Goal: Task Accomplishment & Management: Manage account settings

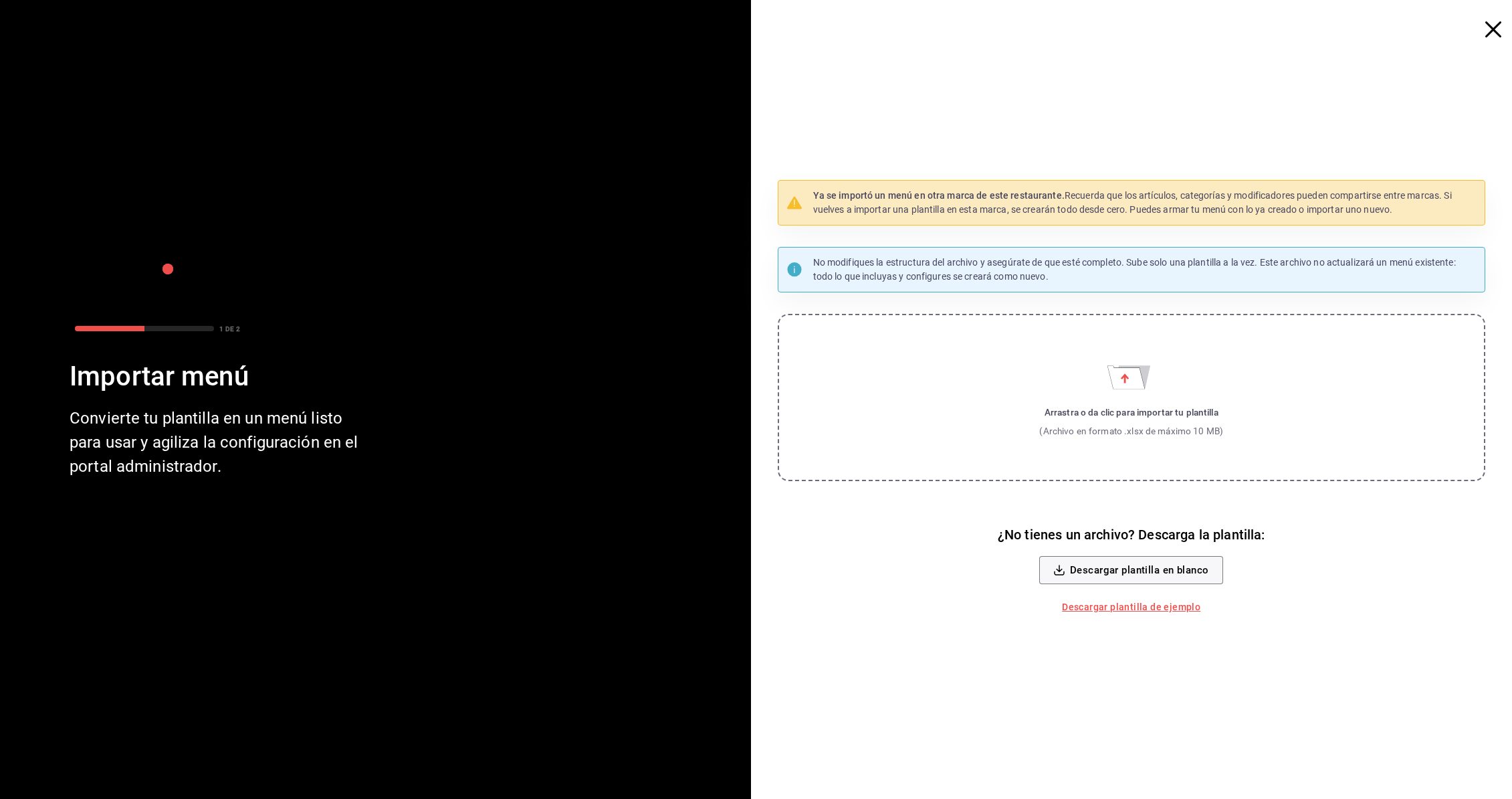
click at [1490, 30] on icon "button" at bounding box center [1493, 29] width 16 height 16
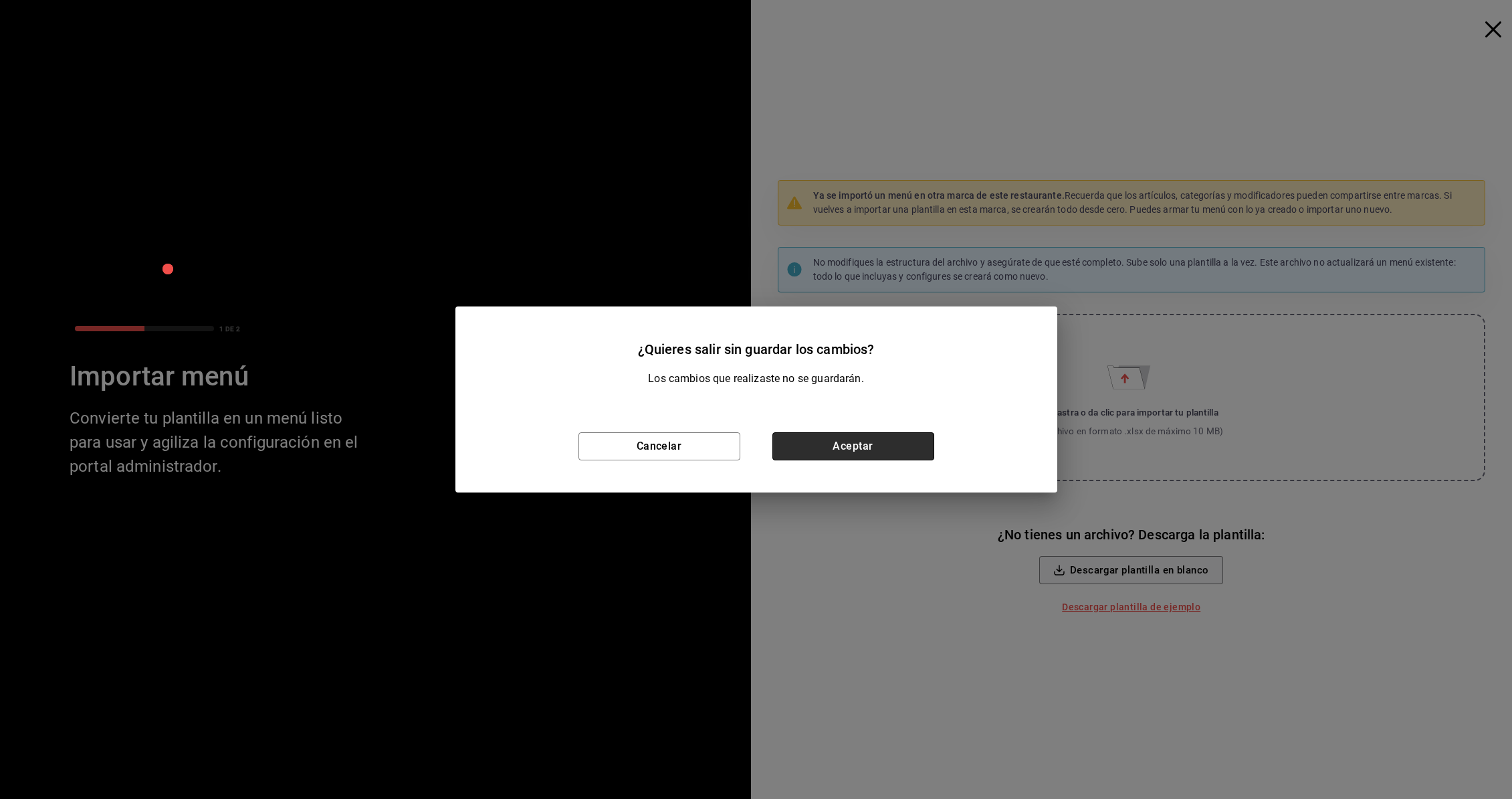
click at [797, 445] on button "Aceptar" at bounding box center [853, 446] width 162 height 28
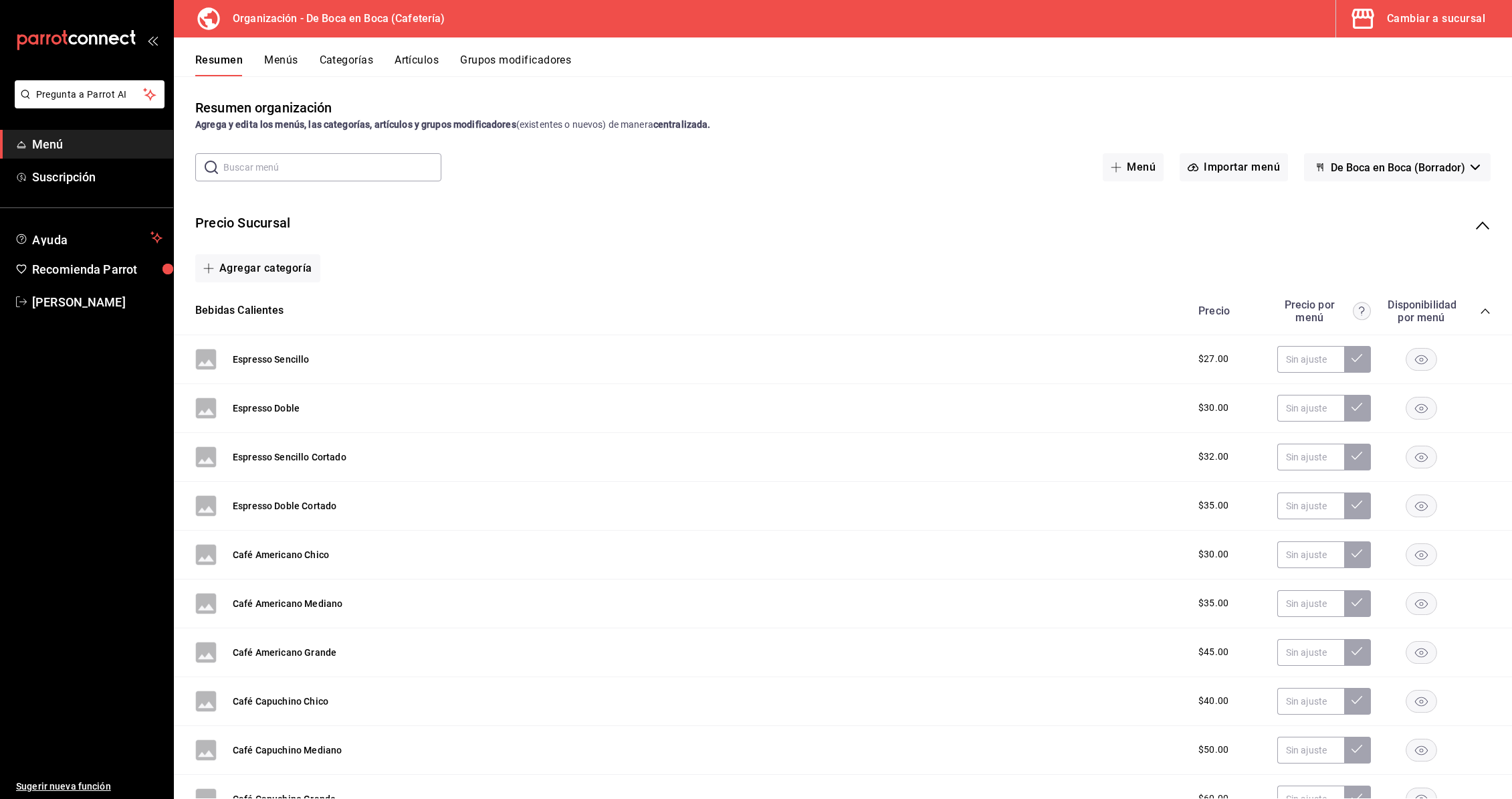
drag, startPoint x: 456, startPoint y: 58, endPoint x: 429, endPoint y: 61, distance: 27.2
click at [452, 59] on div "Resumen Menús Categorías Artículos Grupos modificadores" at bounding box center [854, 65] width 1316 height 23
click at [396, 62] on button "Artículos" at bounding box center [416, 65] width 44 height 23
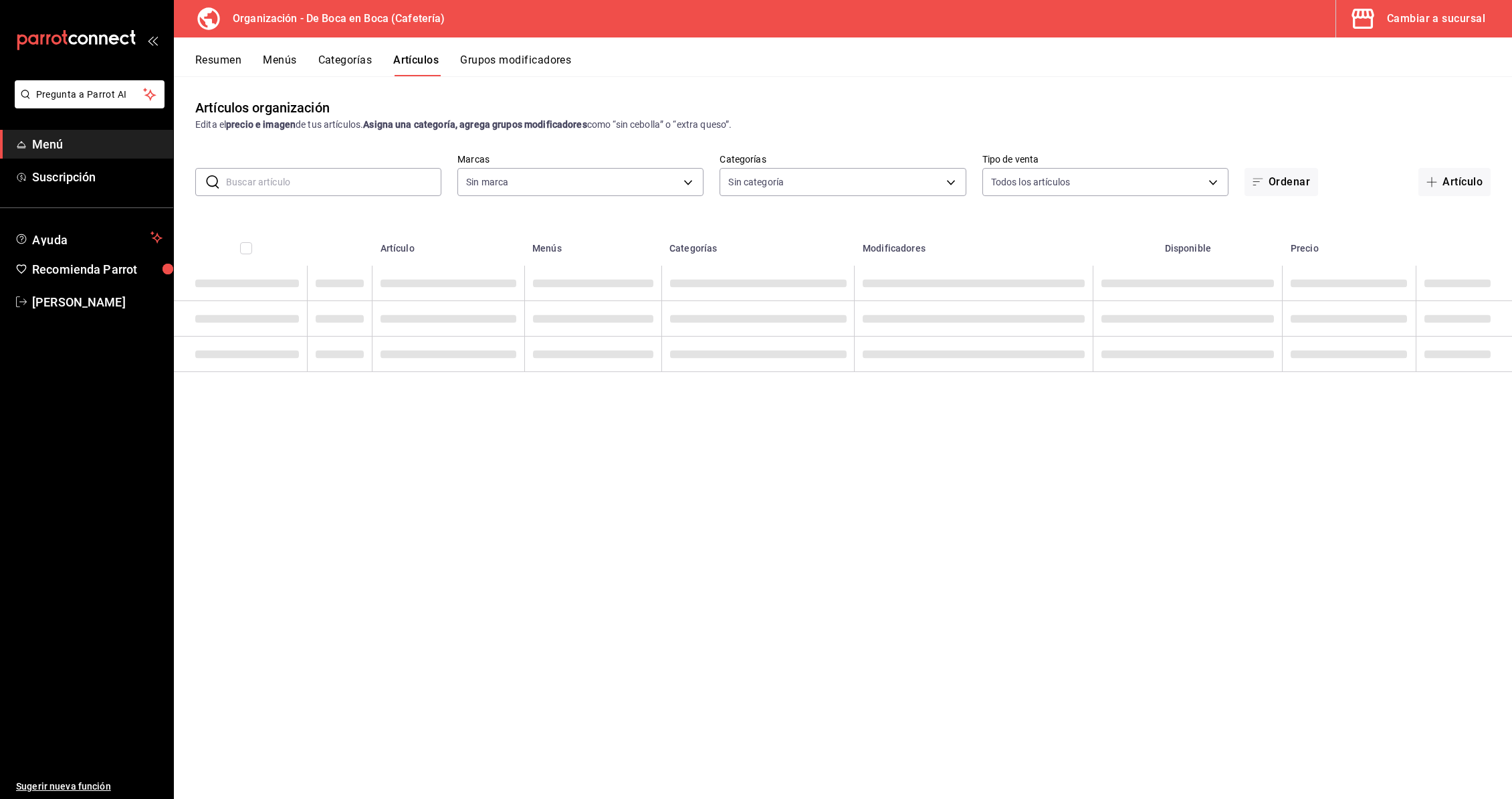
type input "5e85f581-fce7-4de7-b55d-15173595795d,21b5008f-d991-4d94-8560-71229738113d"
type input "2f2a1f11-d152-4191-b8e8-3663586af095,8d4d3836-833b-4f6e-83d6-e86ce109314b,b0c4d…"
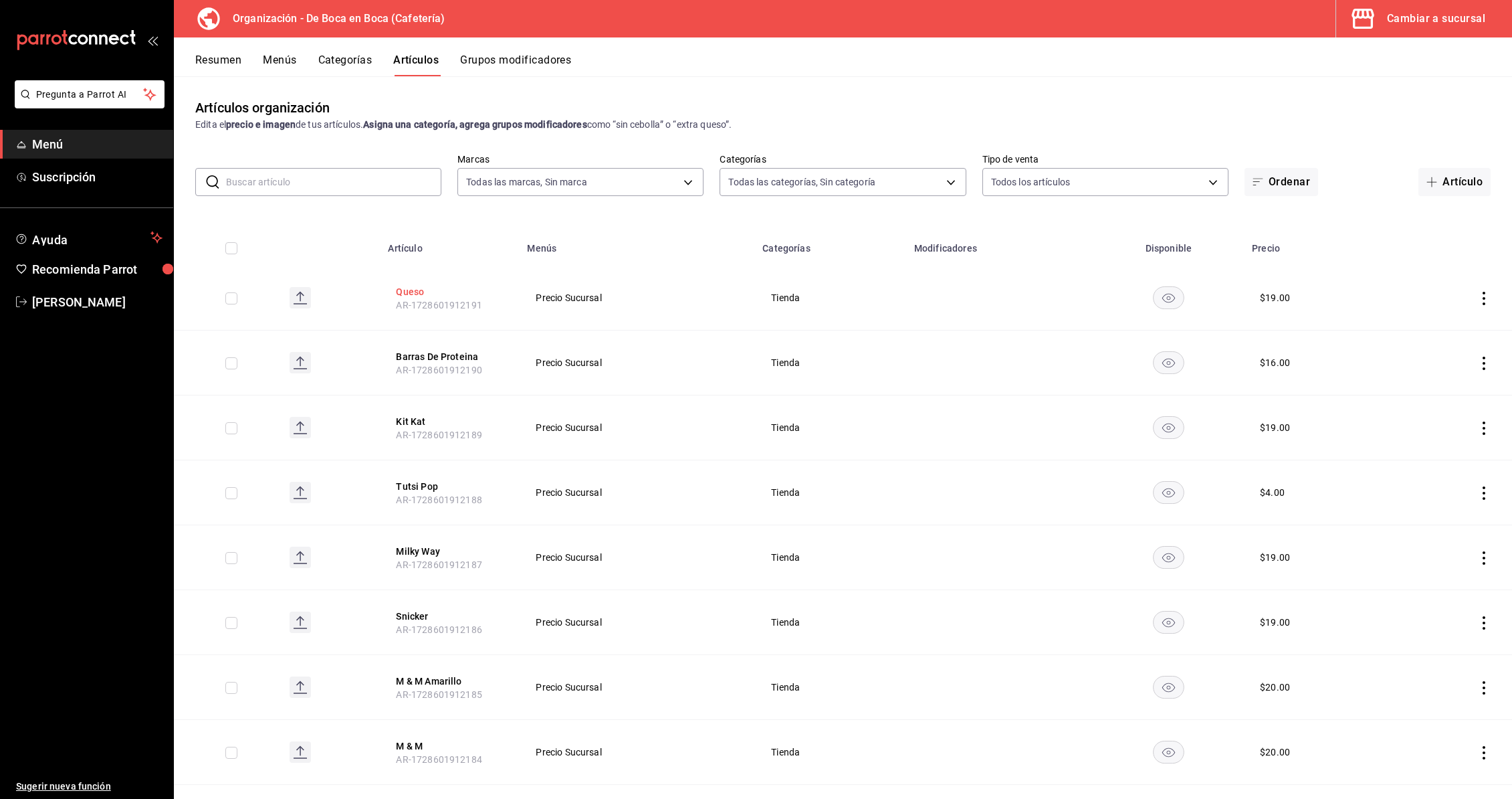
click at [412, 293] on button "Queso" at bounding box center [449, 291] width 107 height 13
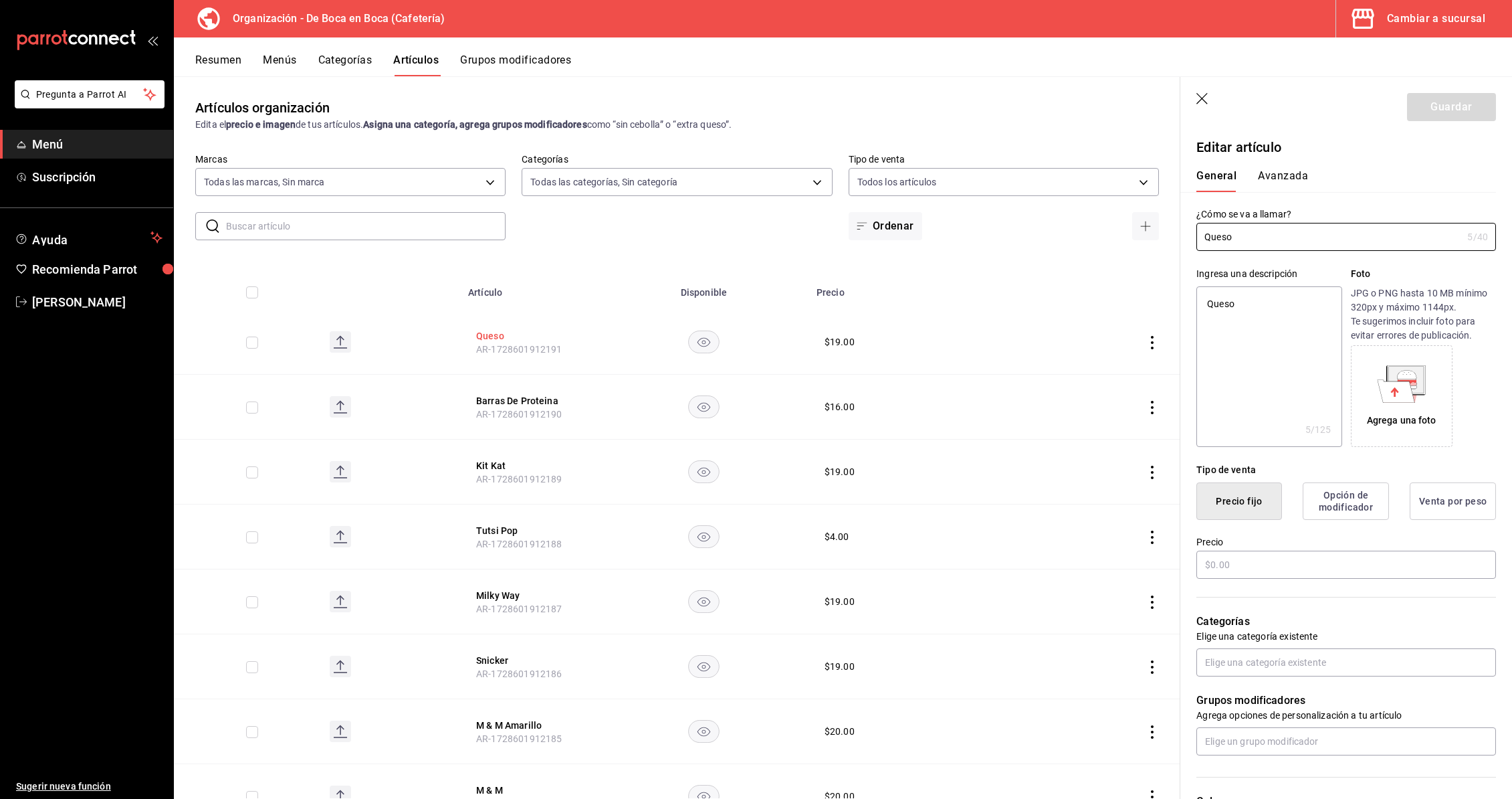
type textarea "x"
type input "$19.00"
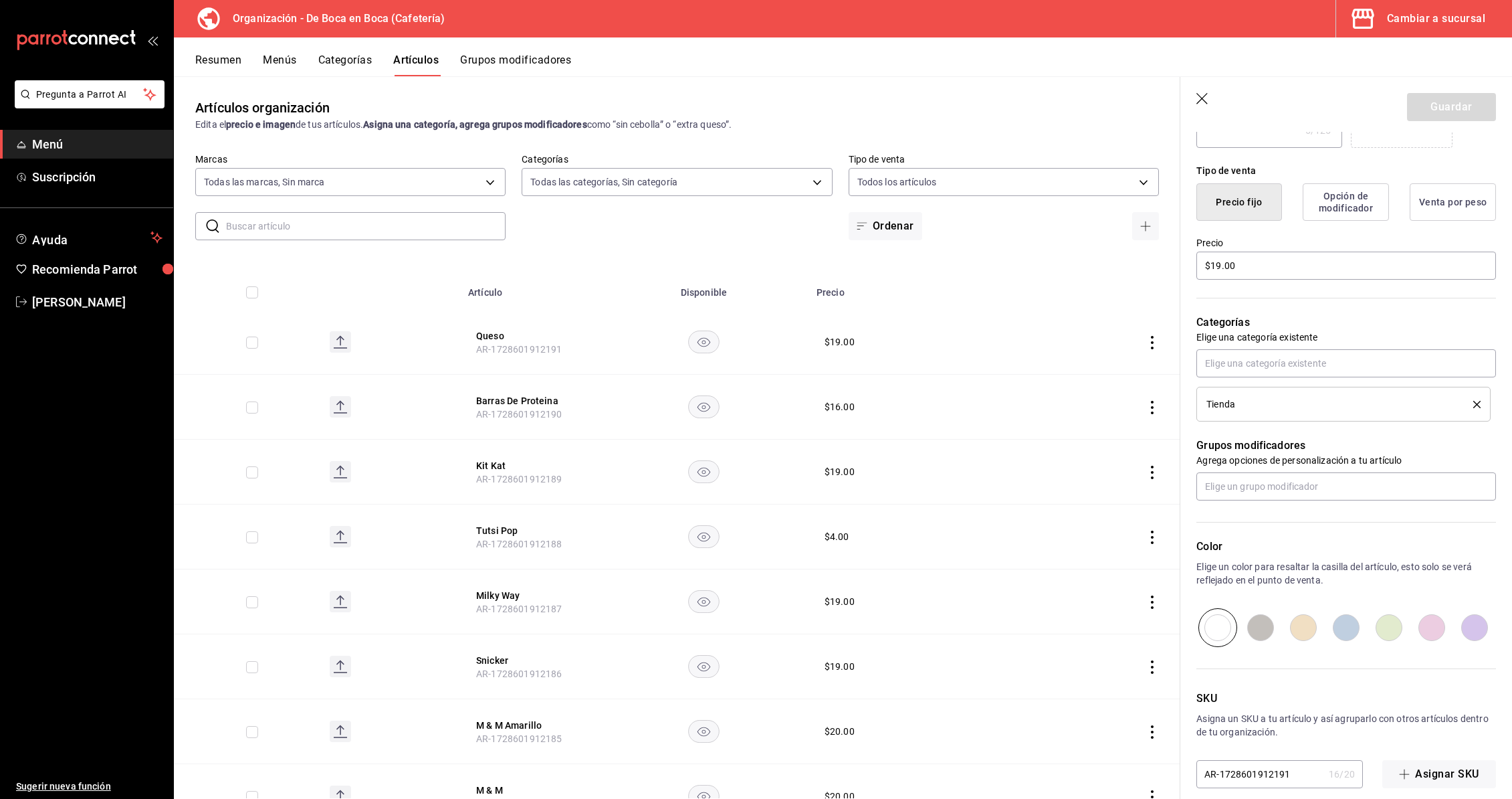
scroll to position [315, 0]
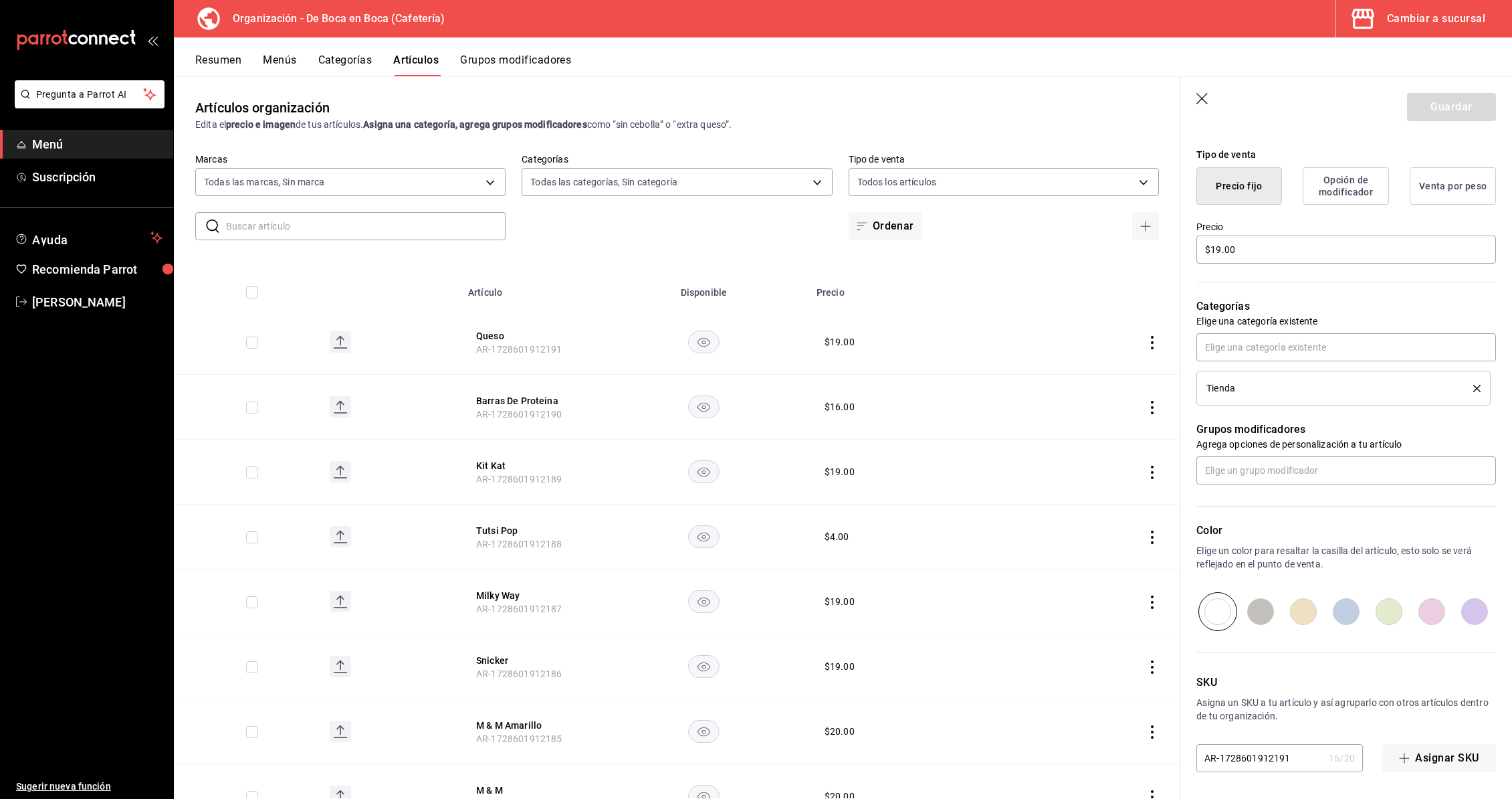
click at [1207, 98] on icon "button" at bounding box center [1203, 99] width 13 height 13
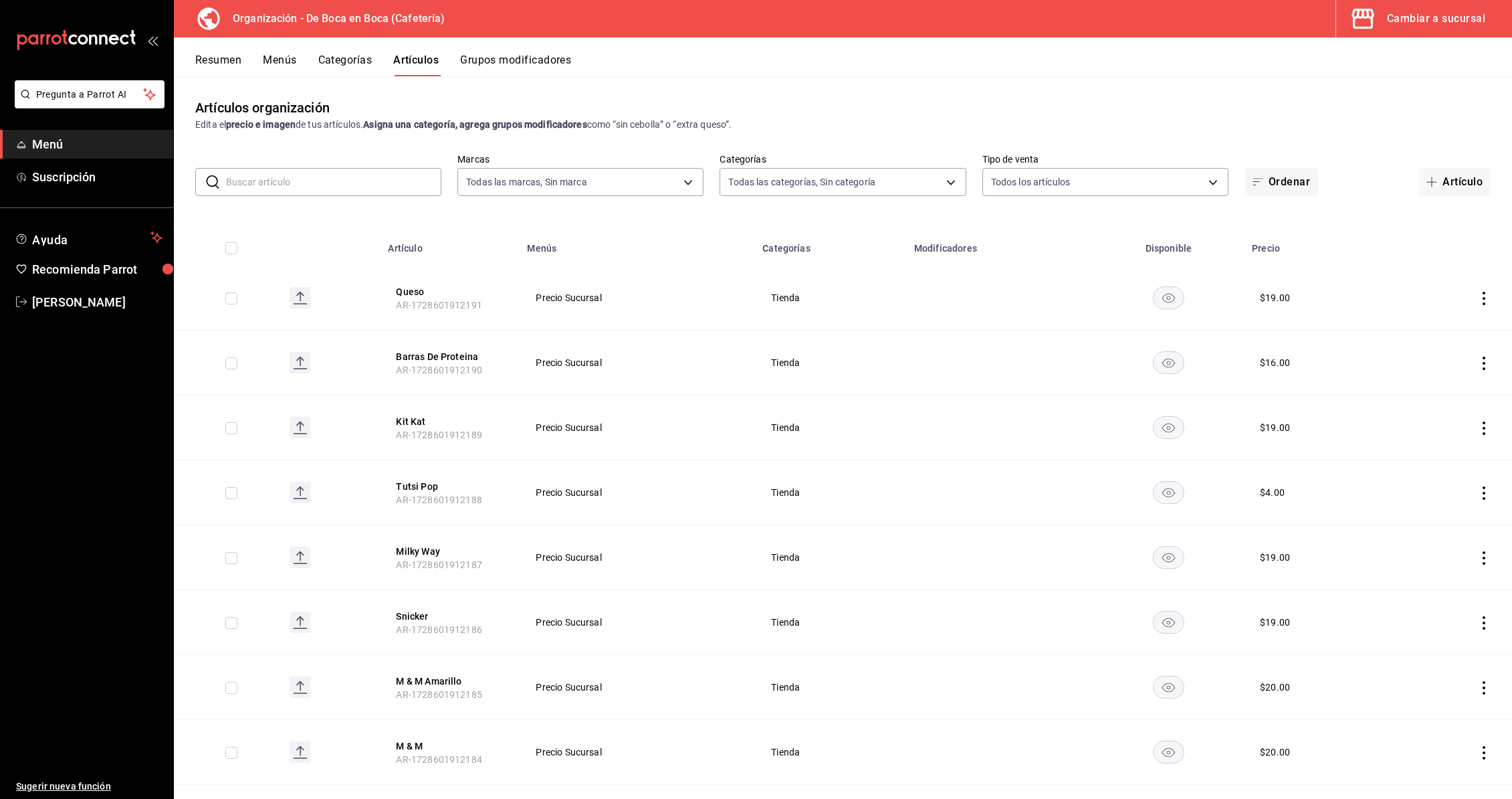
click at [511, 58] on button "Grupos modificadores" at bounding box center [516, 65] width 111 height 23
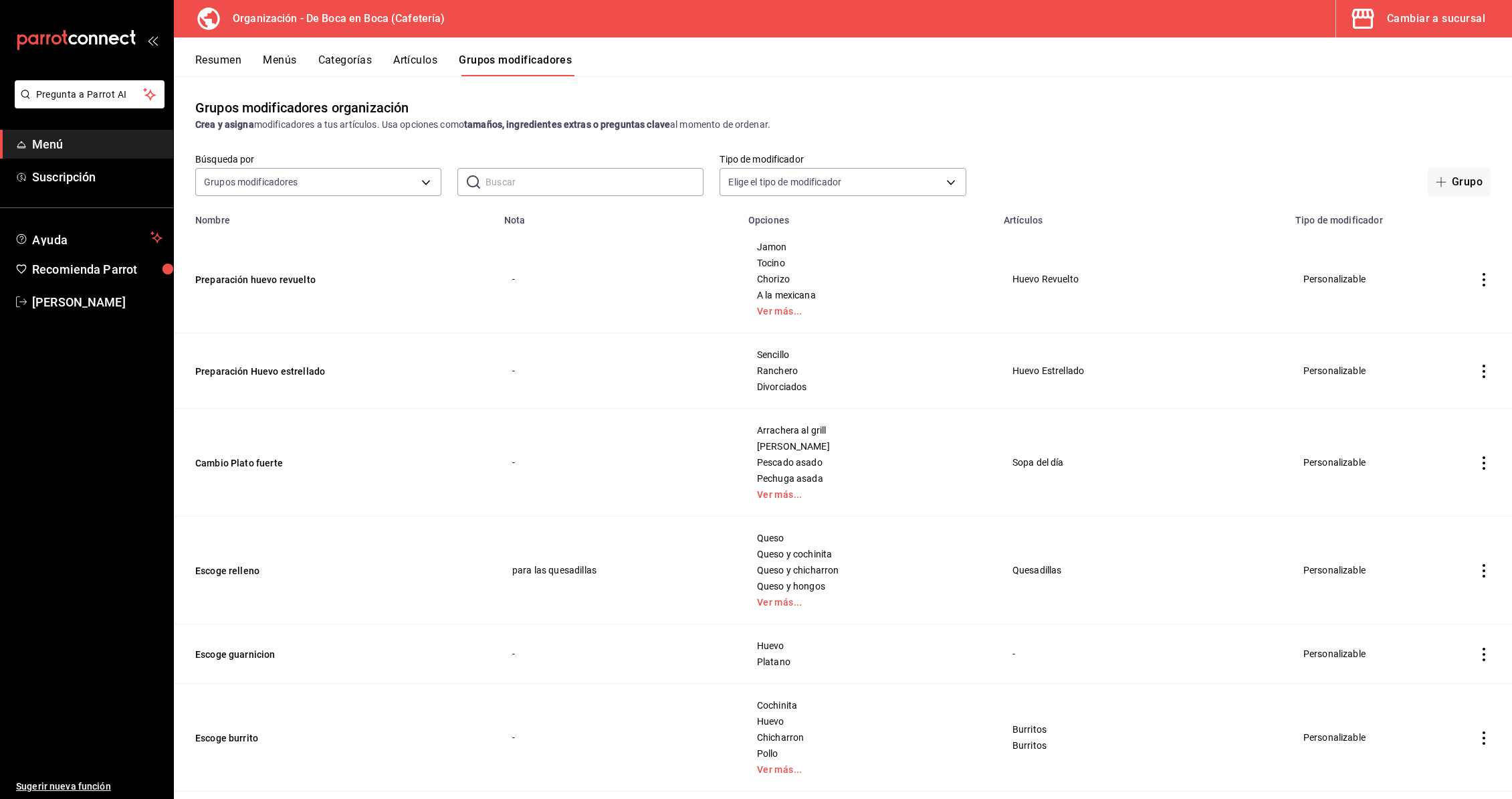
click at [402, 61] on button "Artículos" at bounding box center [415, 65] width 44 height 23
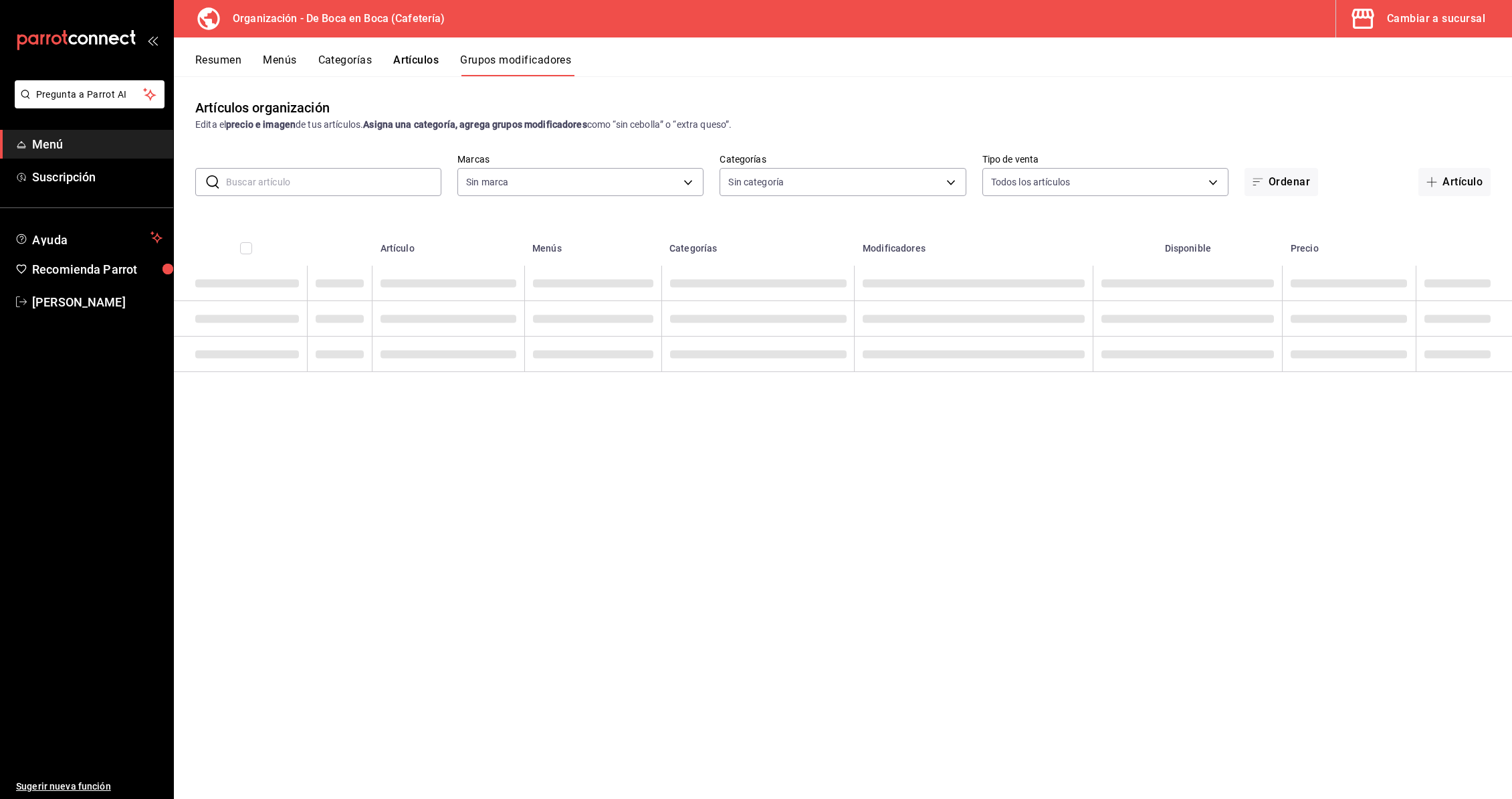
type input "5e85f581-fce7-4de7-b55d-15173595795d,21b5008f-d991-4d94-8560-71229738113d"
type input "2f2a1f11-d152-4191-b8e8-3663586af095,8d4d3836-833b-4f6e-83d6-e86ce109314b,b0c4d…"
